Goal: Task Accomplishment & Management: Manage account settings

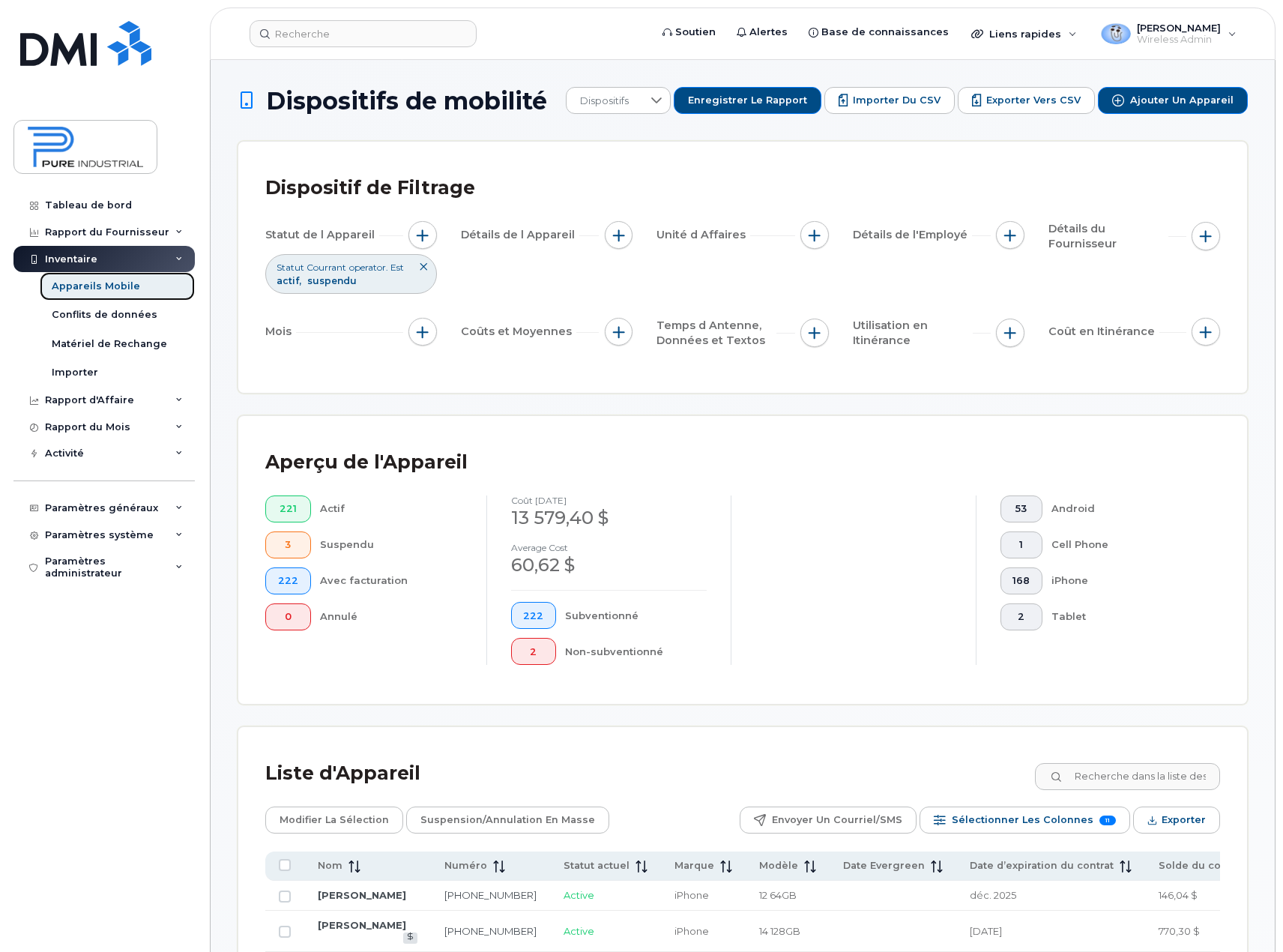
click at [103, 283] on div "Appareils Mobile" at bounding box center [95, 286] width 89 height 14
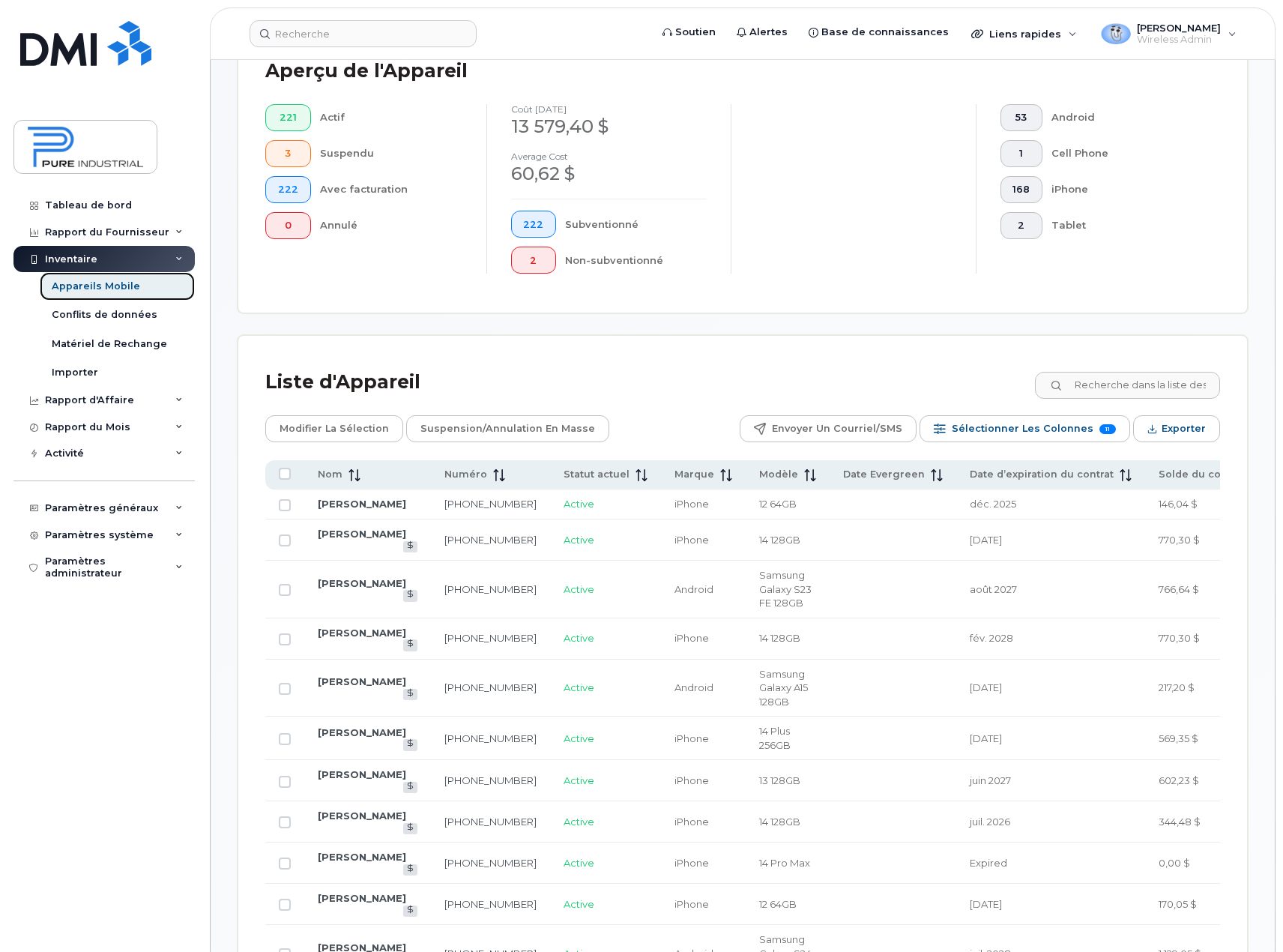
scroll to position [450, 0]
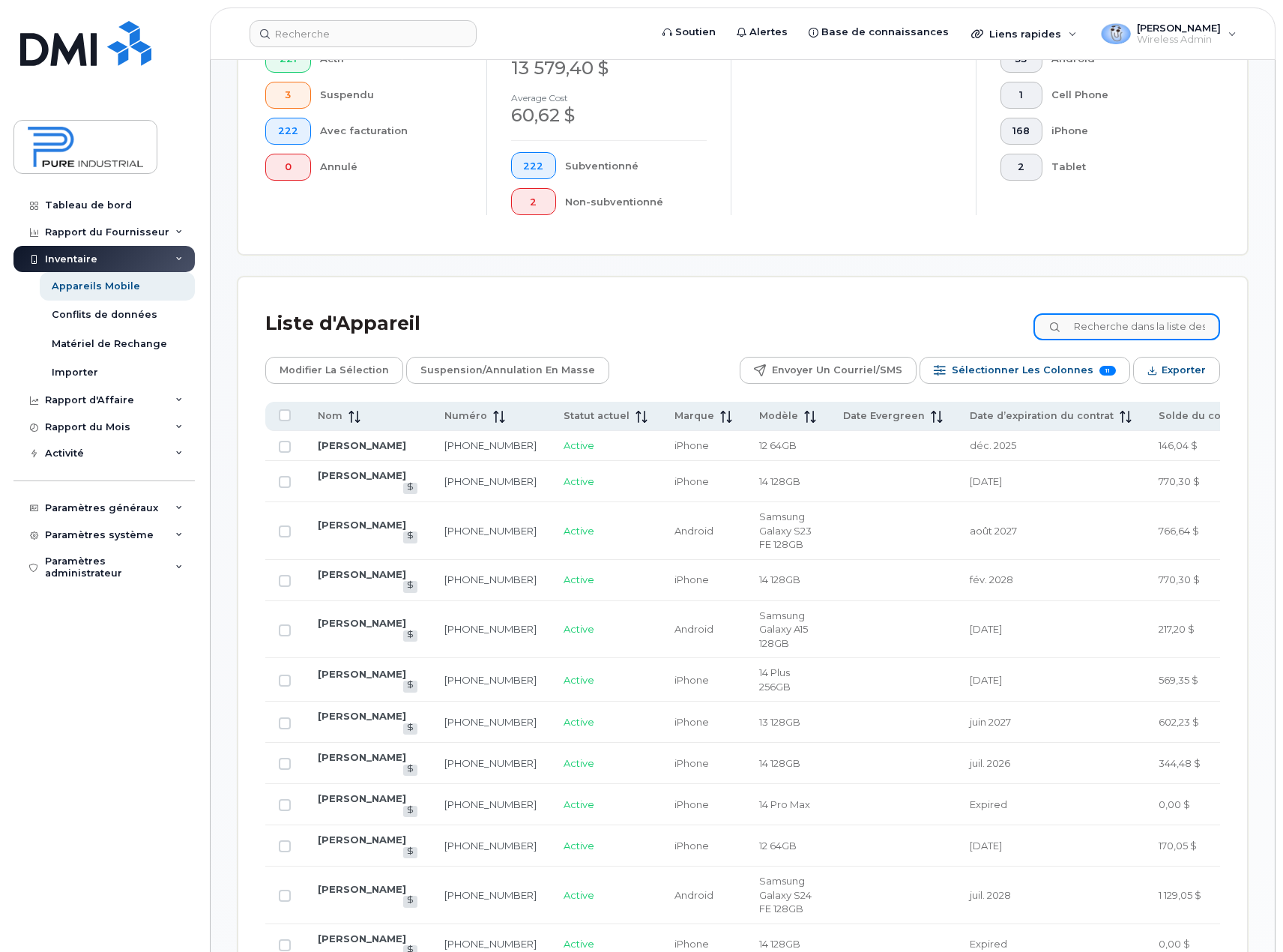
click at [1144, 328] on input at bounding box center [1127, 327] width 187 height 27
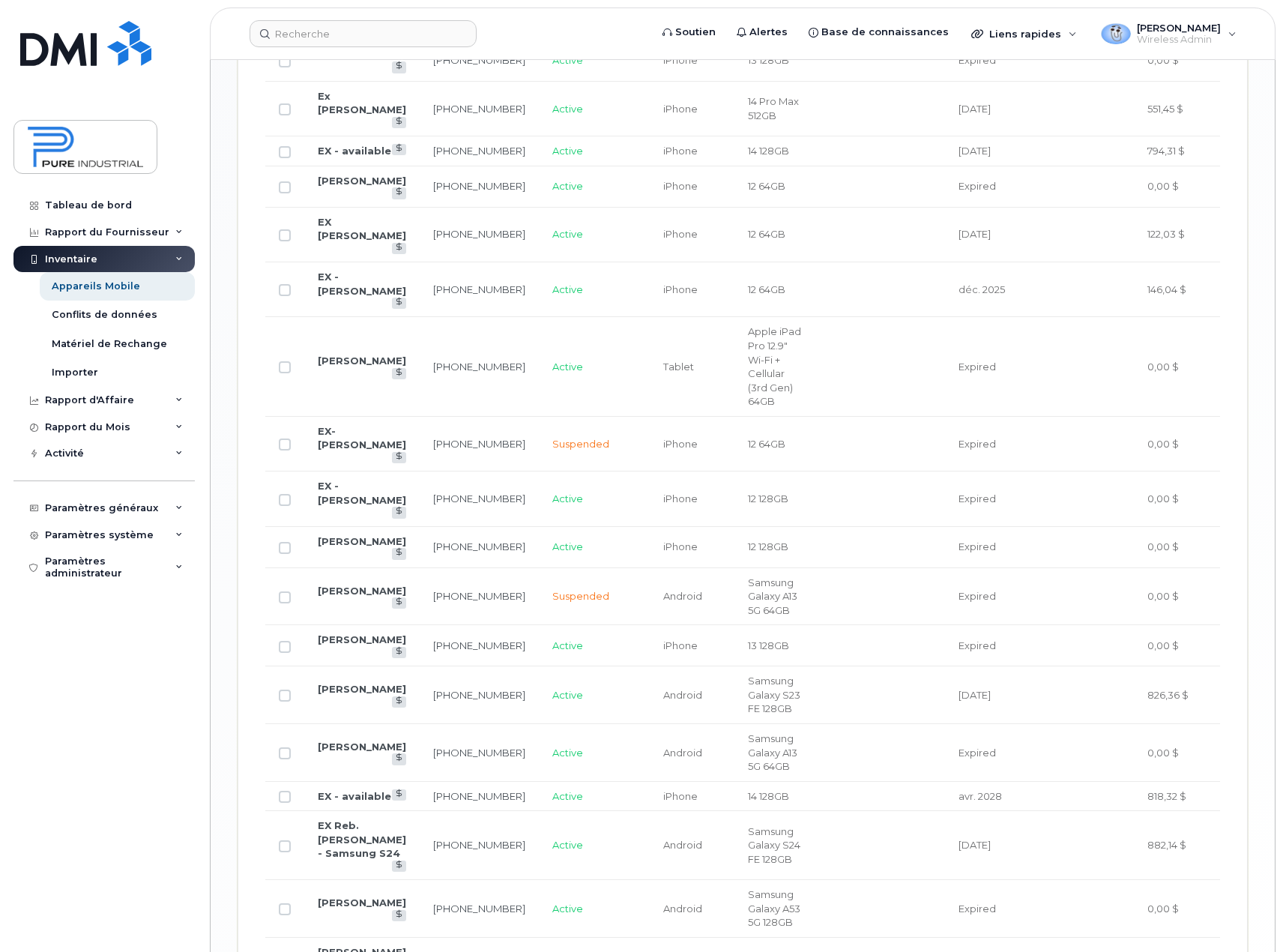
scroll to position [1418, 0]
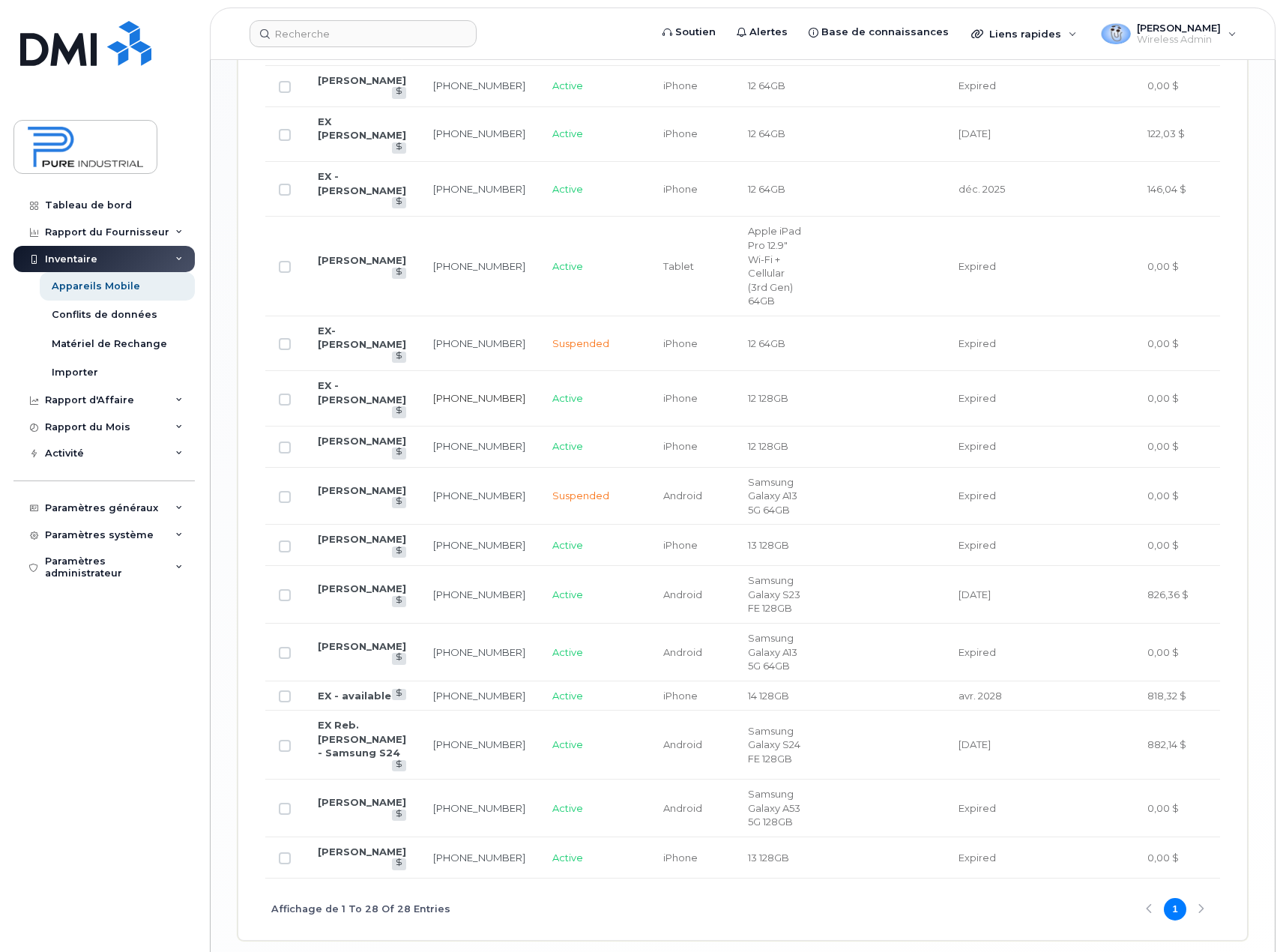
type input "ex"
click at [433, 404] on link "[PHONE_NUMBER]" at bounding box center [479, 398] width 92 height 12
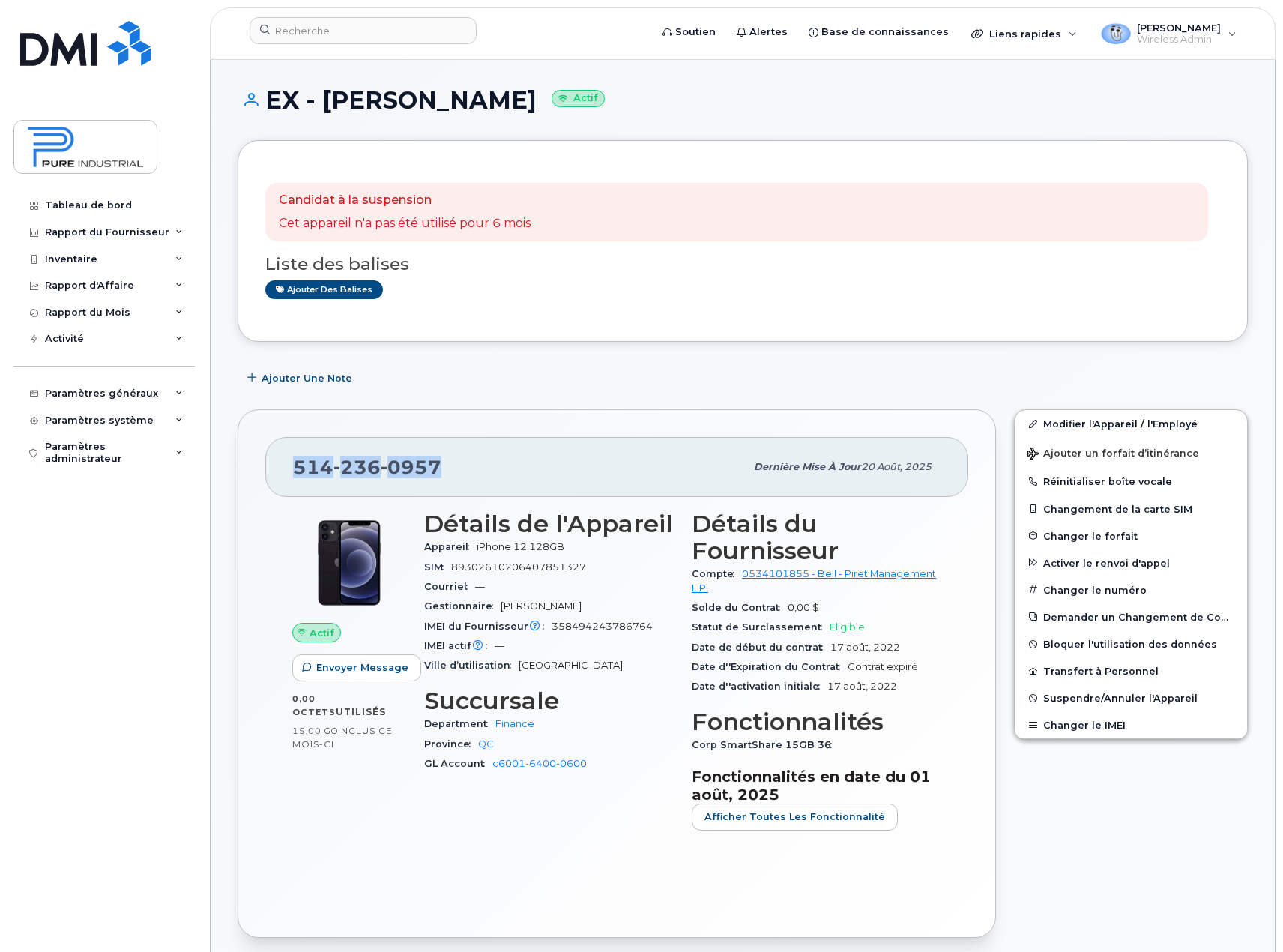
drag, startPoint x: 445, startPoint y: 468, endPoint x: 287, endPoint y: 466, distance: 158.0
click at [287, 466] on div "514 236 0957 Dernière mise à jour 20 août, 2025" at bounding box center [617, 467] width 703 height 60
copy span "514 236 0957"
click at [505, 366] on div "Ajouter une Note" at bounding box center [743, 378] width 1010 height 27
drag, startPoint x: 460, startPoint y: 461, endPoint x: 273, endPoint y: 471, distance: 187.3
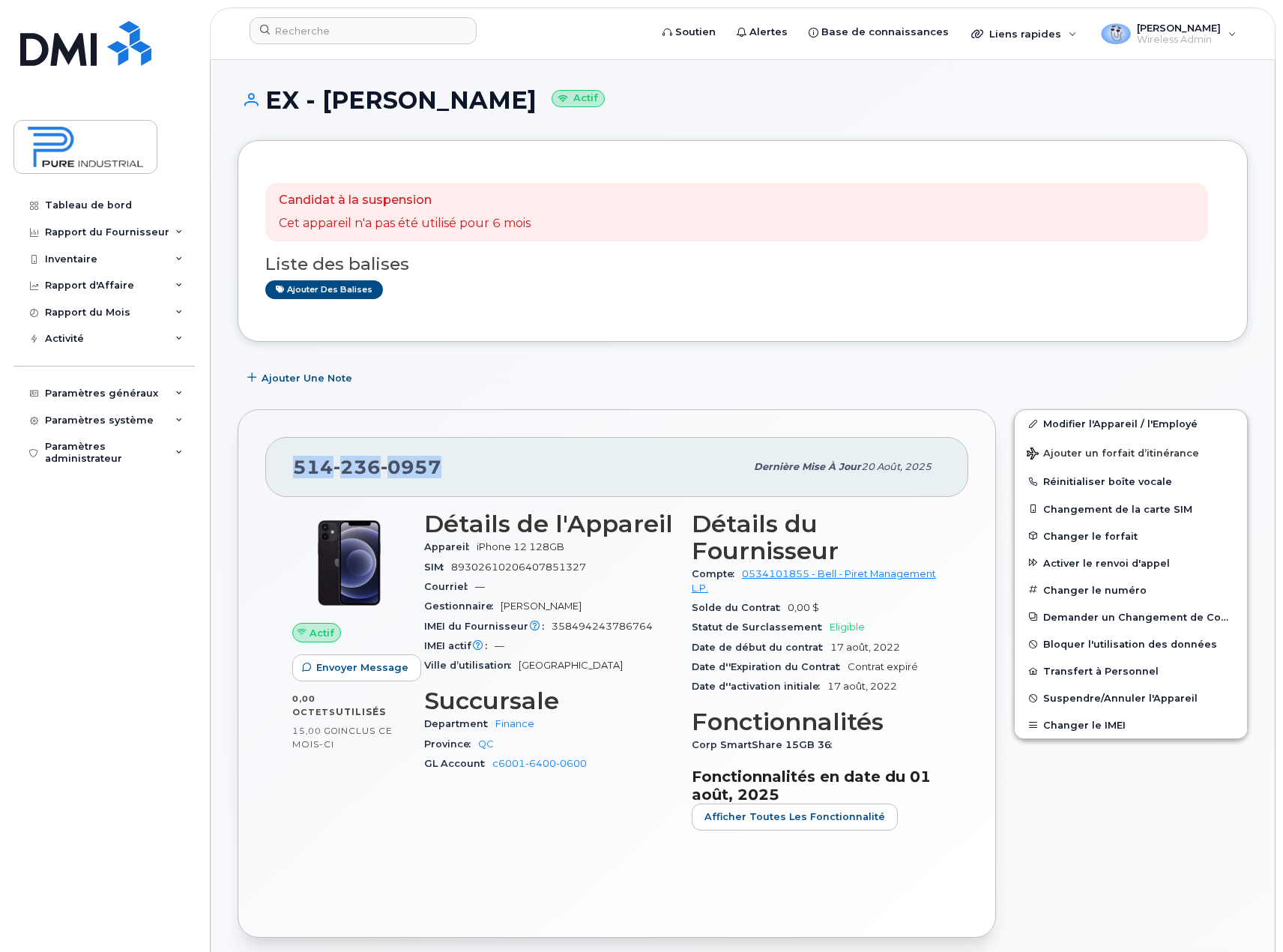
click at [273, 471] on div "514 236 0957 Dernière mise à jour 20 août, 2025" at bounding box center [617, 467] width 703 height 60
click at [540, 325] on div "Candidat à la suspension Cet appareil n'a pas été utilisé pour 6 mois Liste des…" at bounding box center [743, 240] width 1010 height 201
click at [178, 231] on icon at bounding box center [179, 233] width 8 height 8
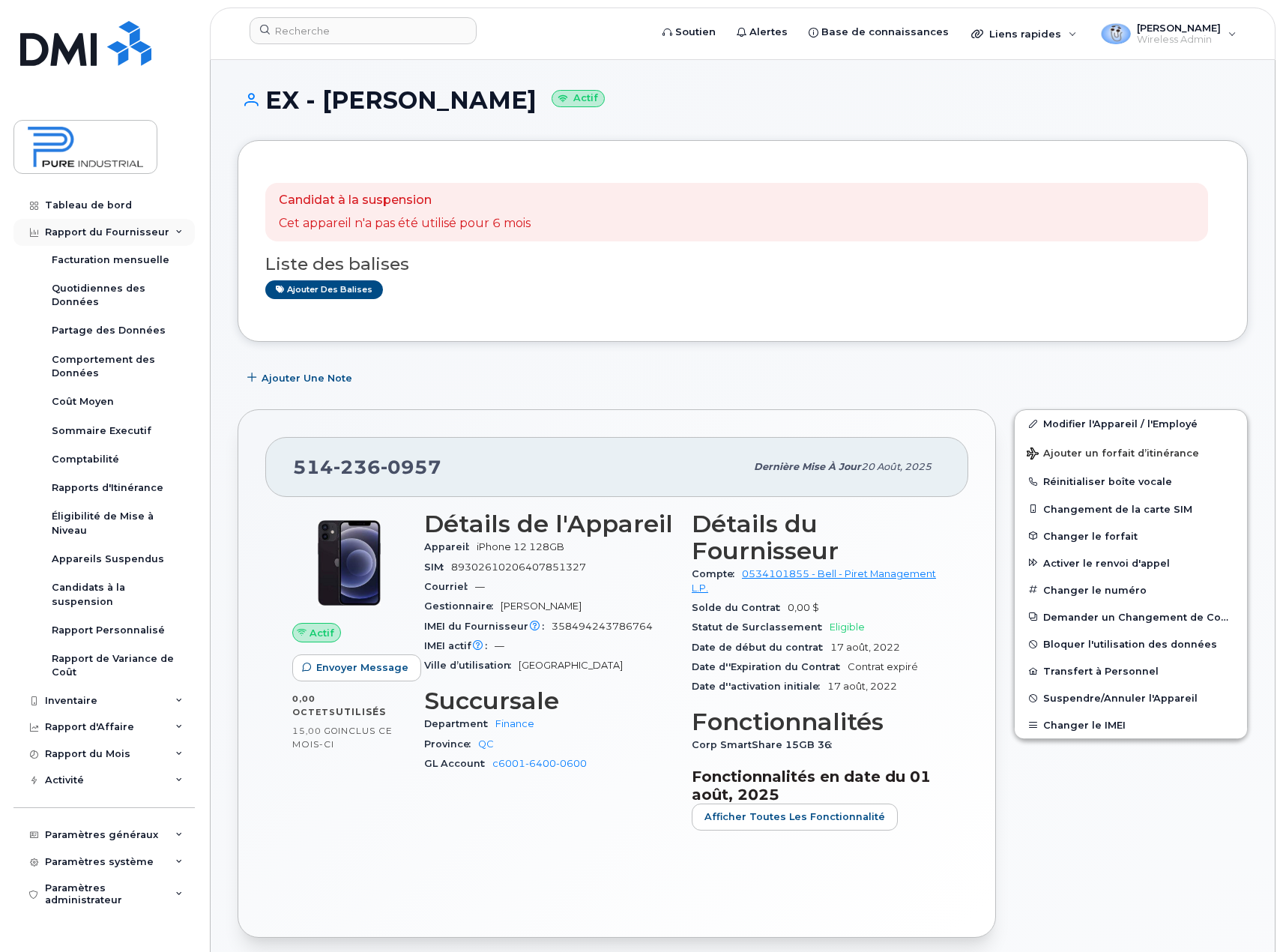
click at [178, 231] on icon at bounding box center [179, 233] width 8 height 8
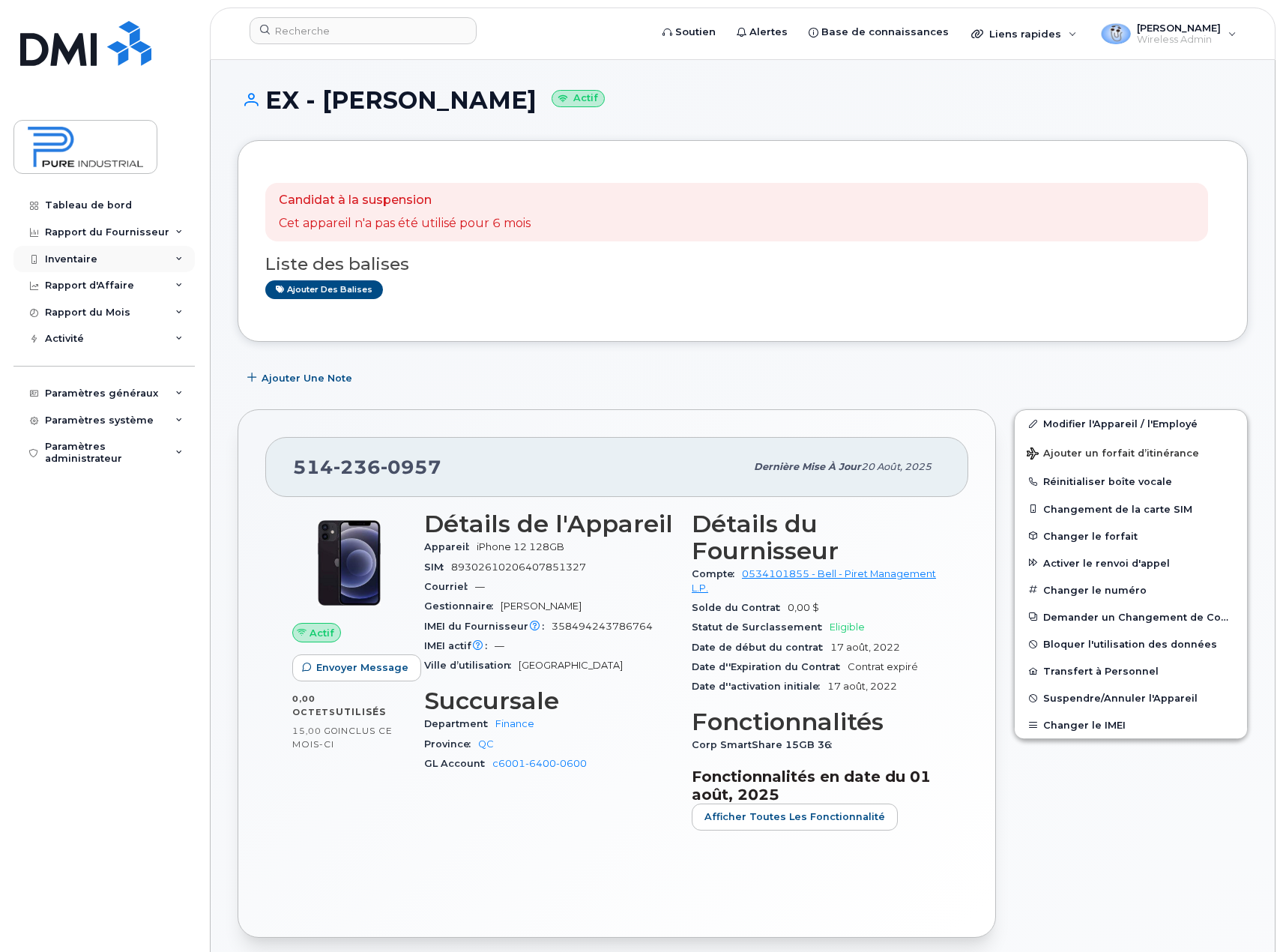
click at [173, 254] on div "Inventaire" at bounding box center [104, 260] width 181 height 27
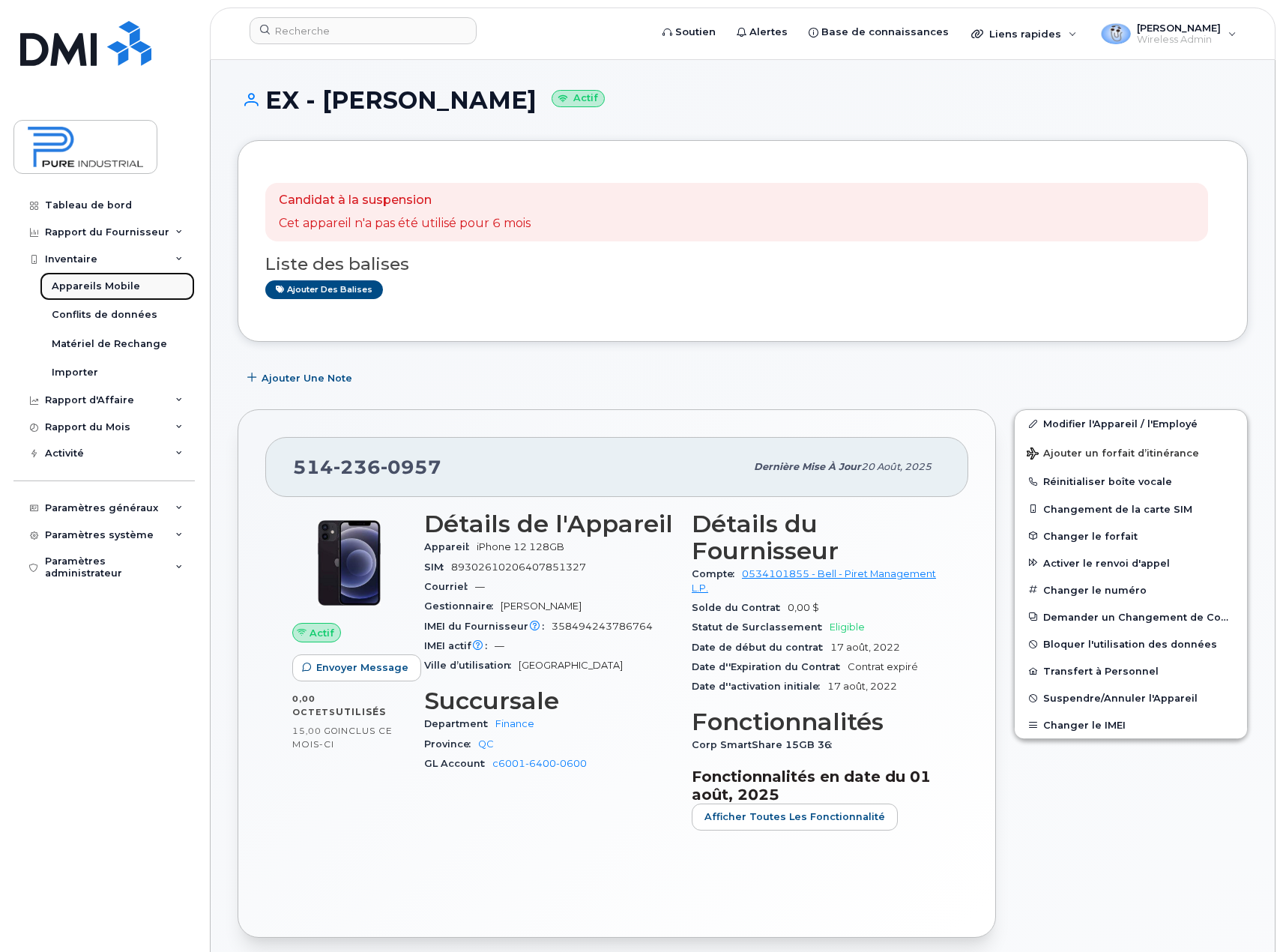
click at [142, 285] on link "Appareils Mobile" at bounding box center [117, 285] width 155 height 28
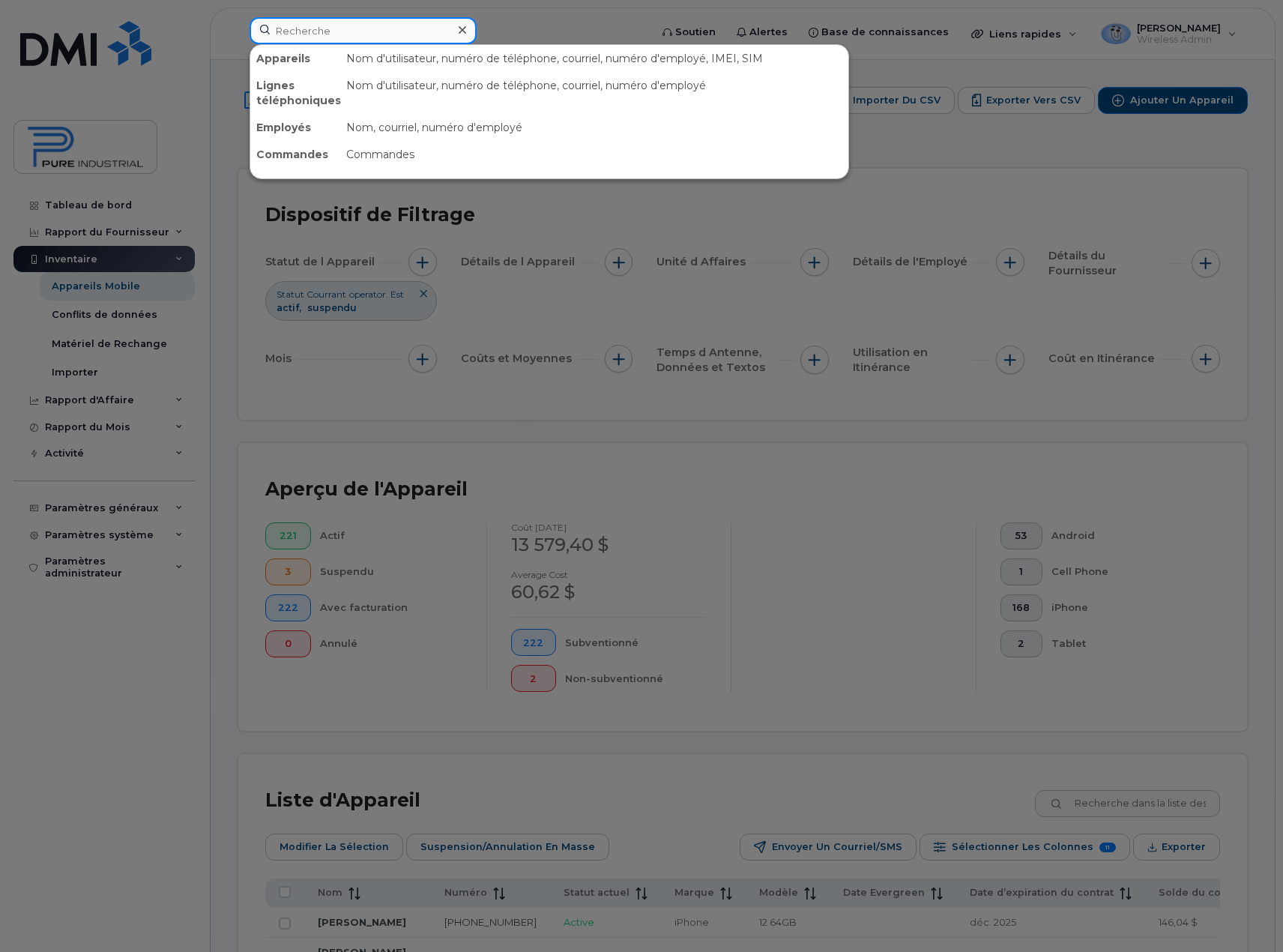
click at [394, 31] on input at bounding box center [362, 31] width 227 height 27
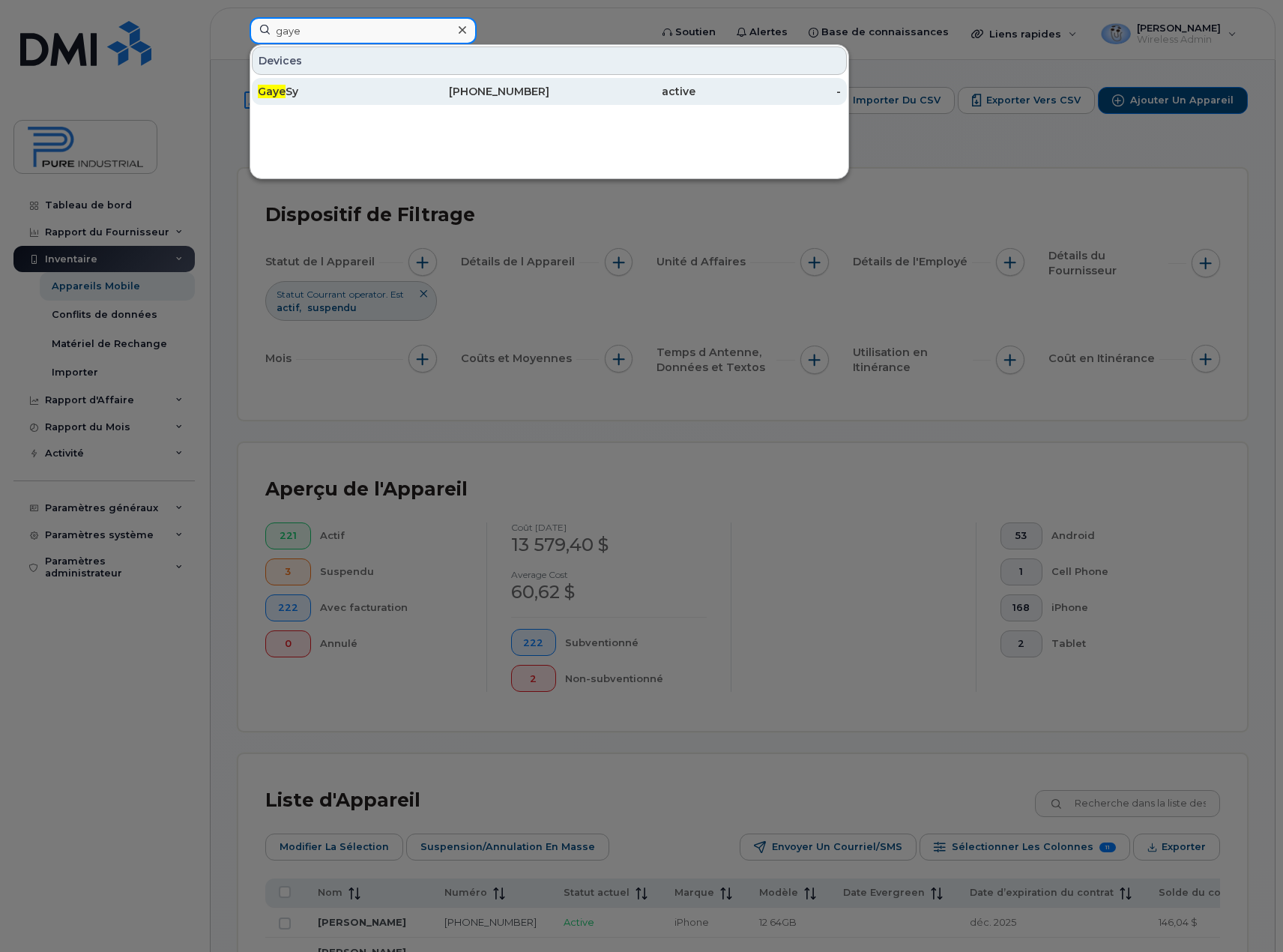
type input "gaye"
click at [278, 90] on span "Gaye" at bounding box center [272, 92] width 27 height 14
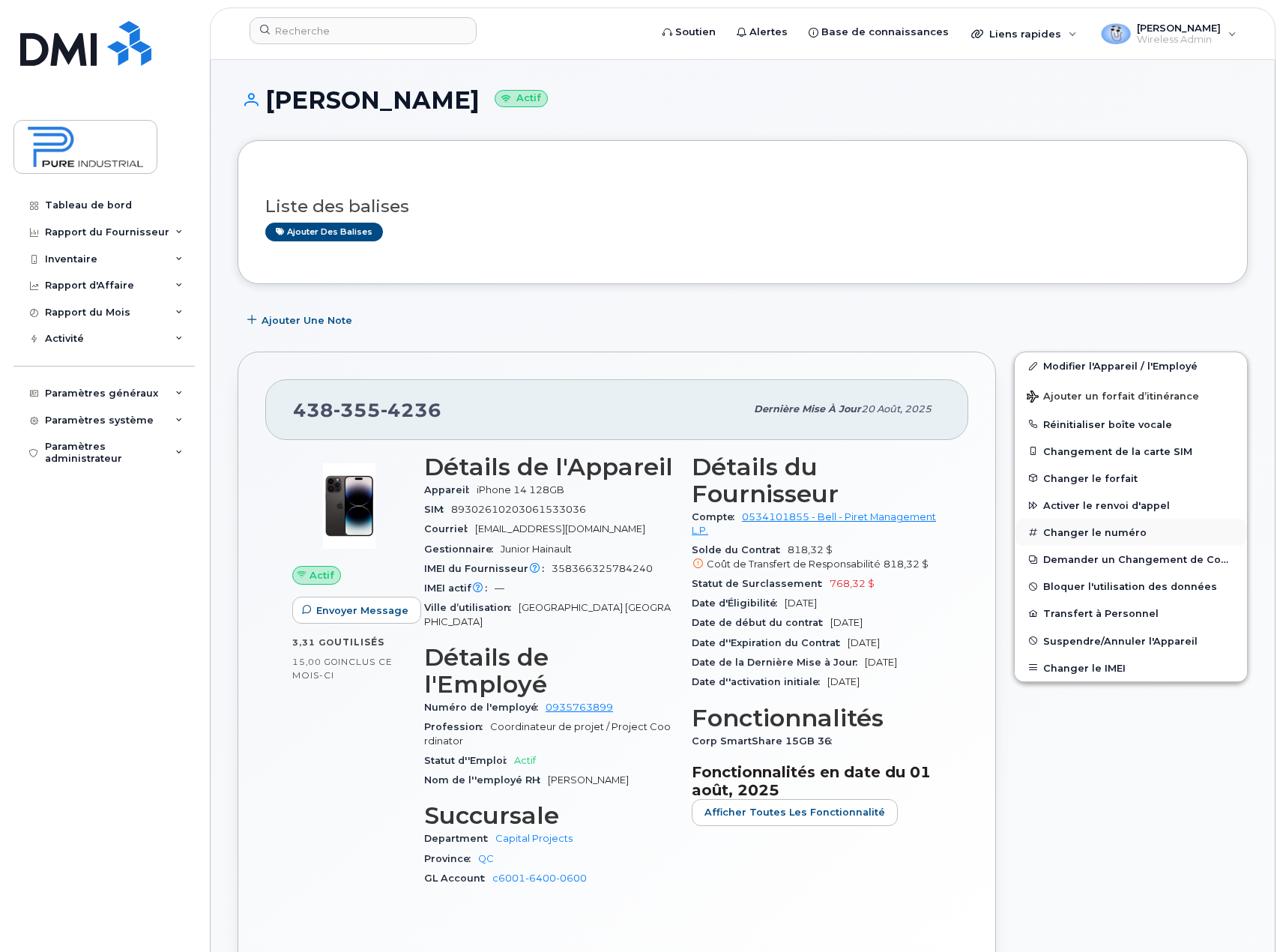
click at [1081, 531] on button "Changer le numéro" at bounding box center [1130, 532] width 233 height 27
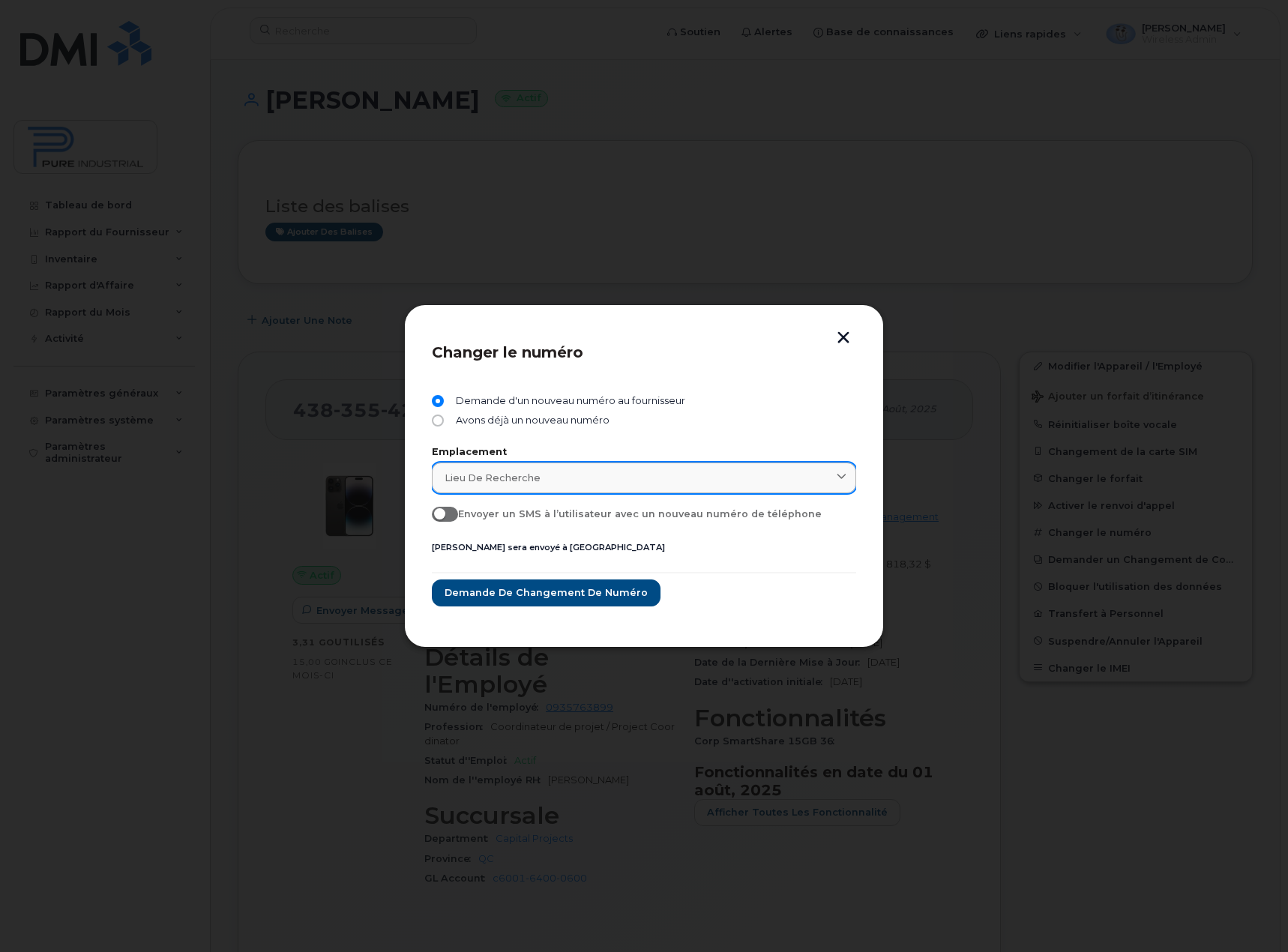
click at [839, 481] on icon at bounding box center [841, 478] width 10 height 10
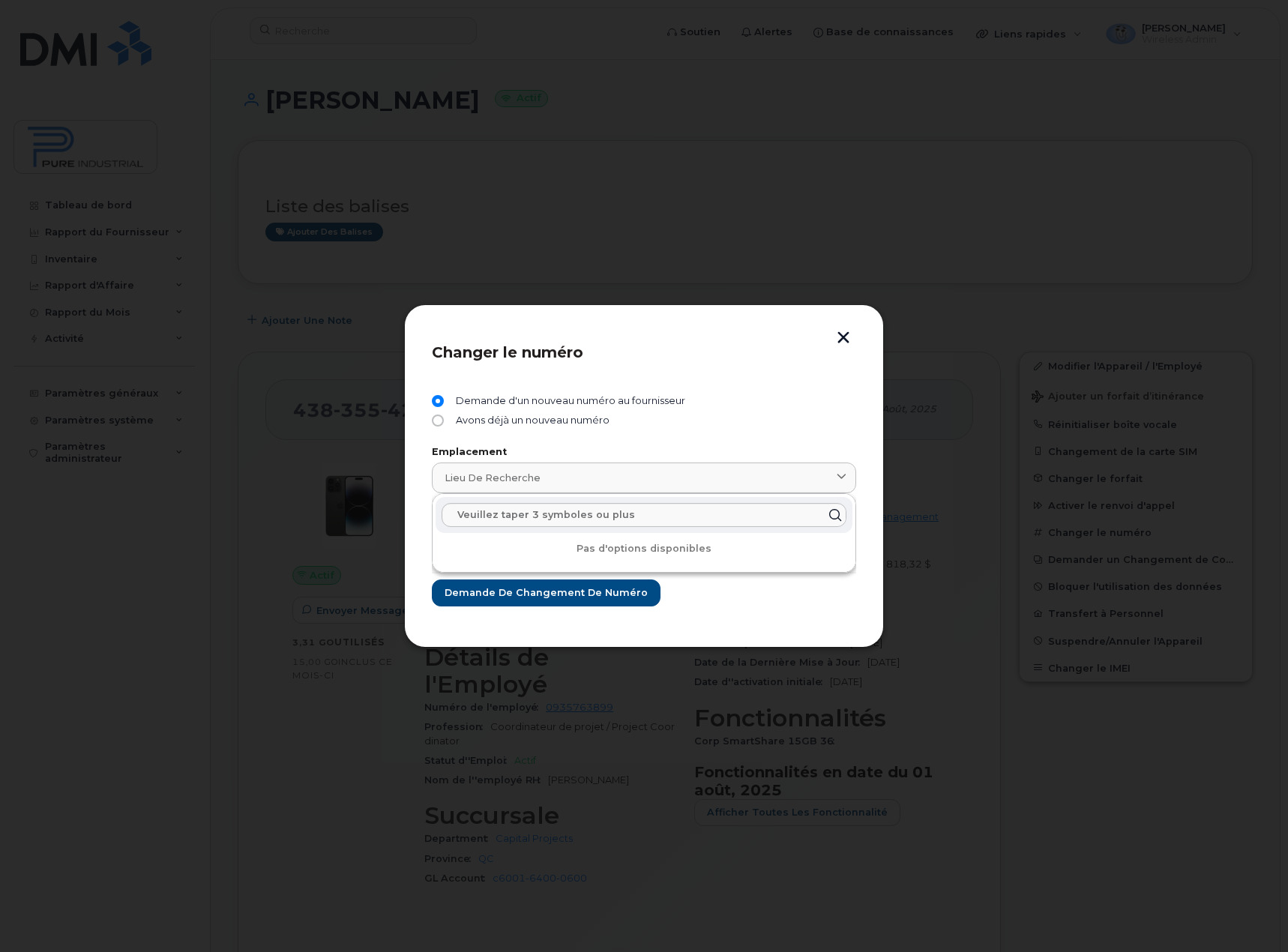
click at [843, 477] on div "Avons déjà un nouveau numéro" at bounding box center [843, 477] width 0 height 0
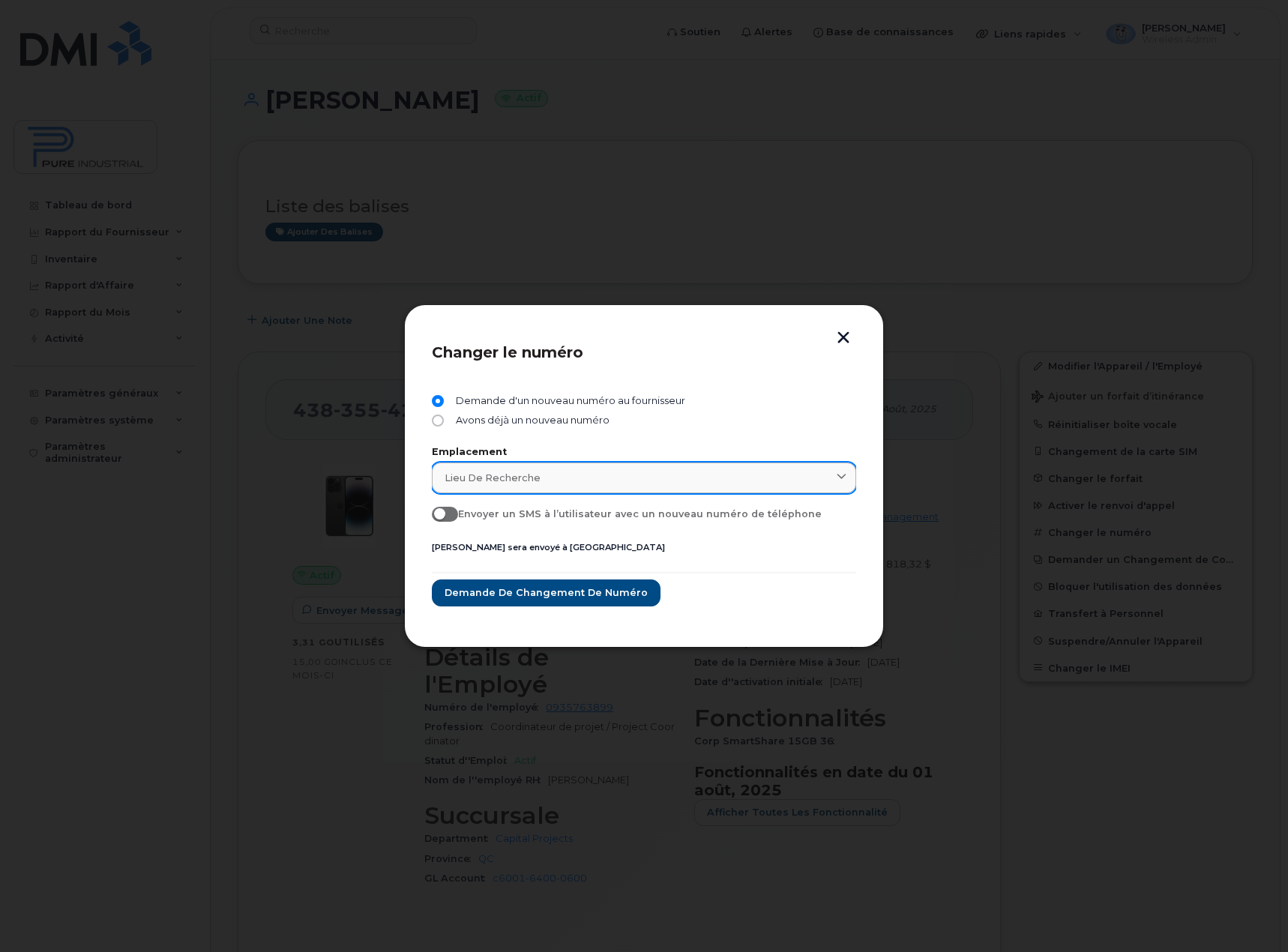
click at [844, 474] on icon at bounding box center [841, 478] width 10 height 10
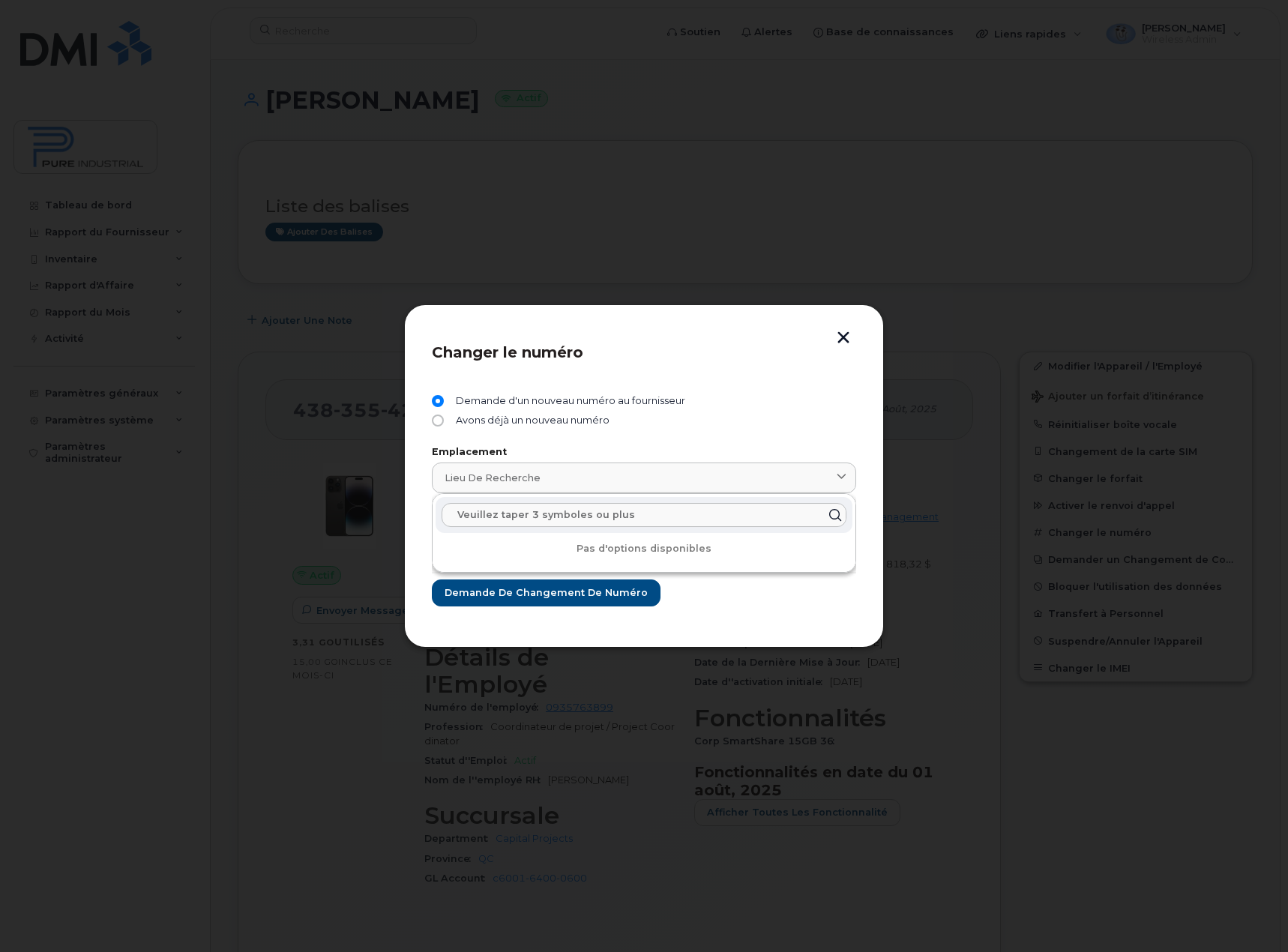
click at [580, 509] on input "text" at bounding box center [644, 515] width 405 height 24
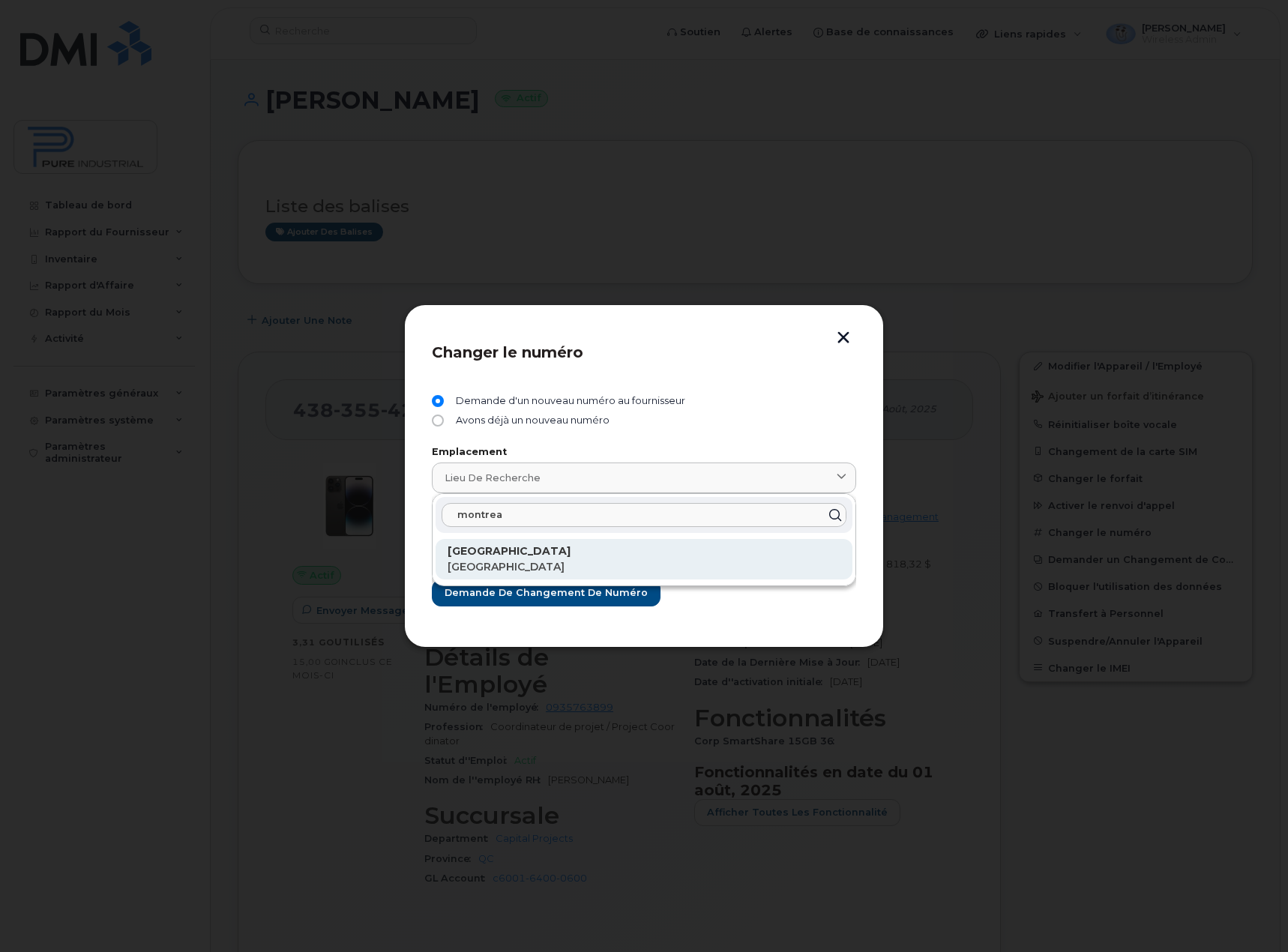
type input "montrea"
click at [461, 554] on strong "Montreal" at bounding box center [509, 551] width 123 height 14
type input "Montreal"
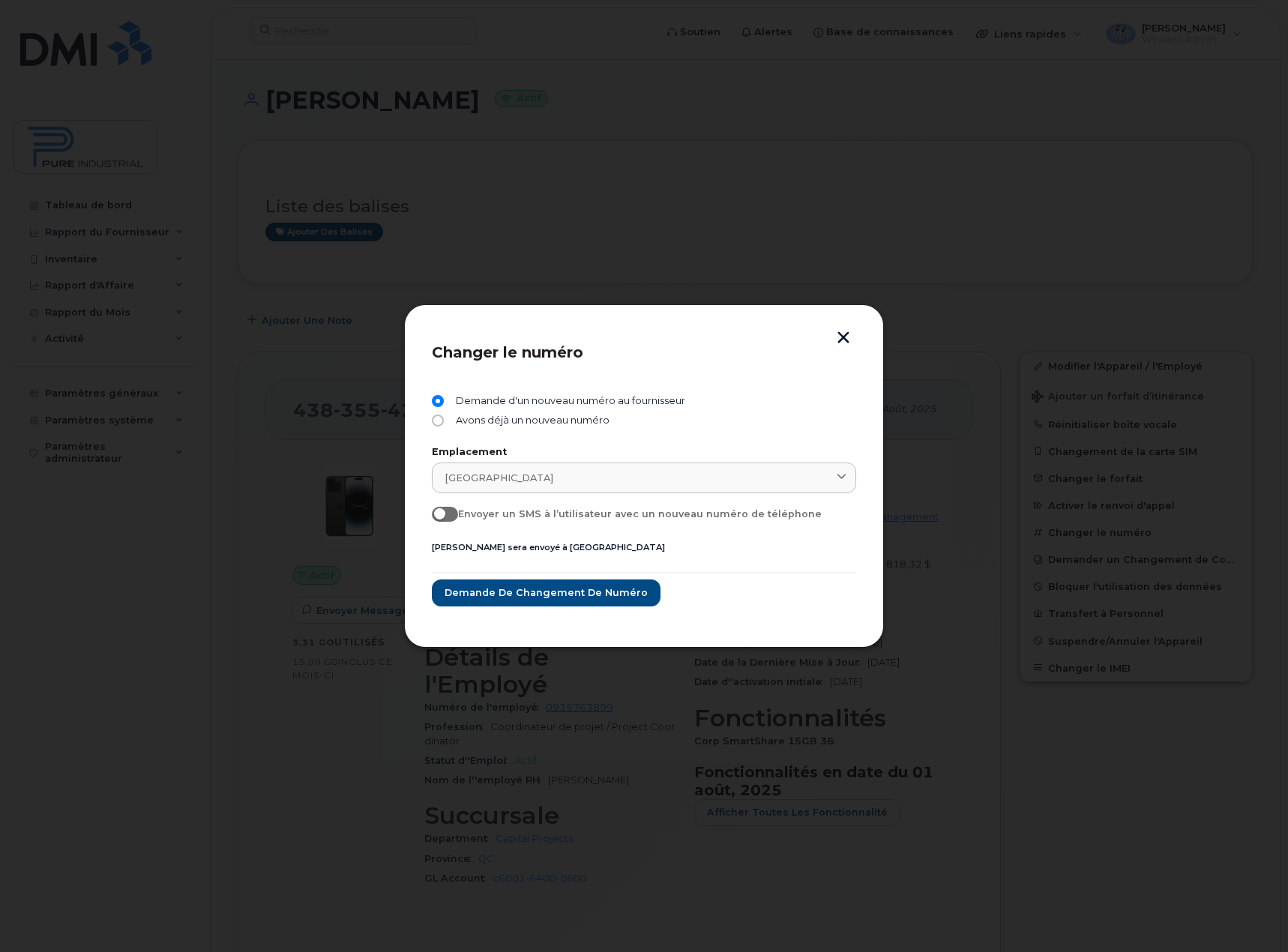
click at [448, 514] on span at bounding box center [444, 513] width 26 height 15
click at [444, 514] on input "Envoyer un SMS à l’utilisateur avec un nouveau numéro de téléphone" at bounding box center [437, 512] width 12 height 12
checkbox input "true"
click at [844, 335] on button "button" at bounding box center [843, 339] width 22 height 16
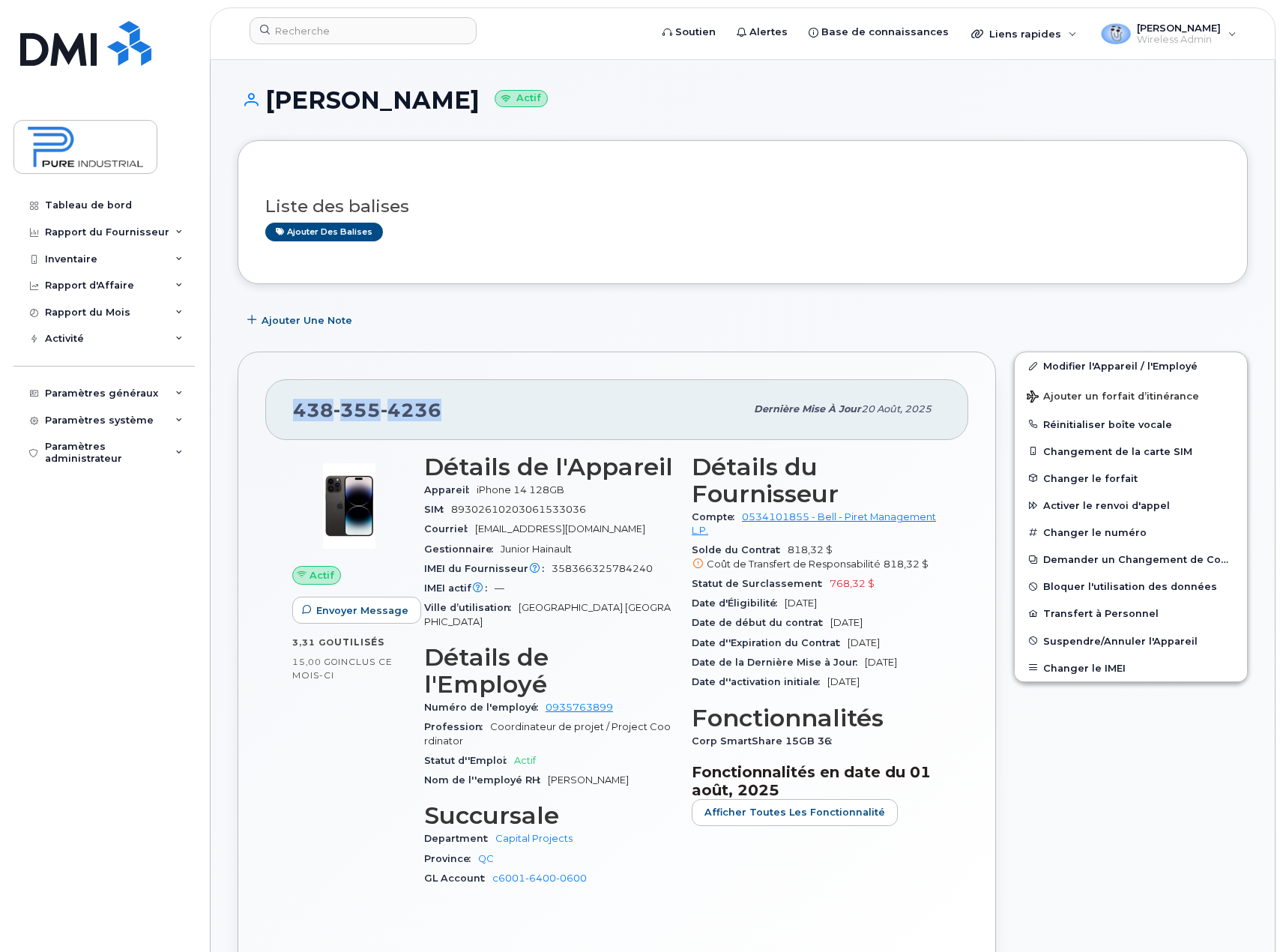
drag, startPoint x: 448, startPoint y: 410, endPoint x: 282, endPoint y: 404, distance: 166.1
click at [282, 404] on div "438 355 4236 Dernière mise à jour 20 août, 2025" at bounding box center [617, 410] width 703 height 60
copy span "438 355 4236"
